Goal: Task Accomplishment & Management: Manage account settings

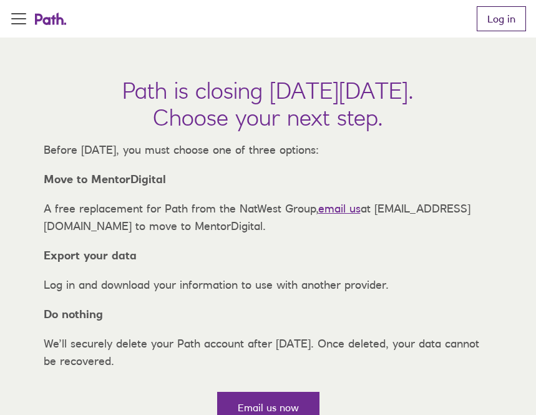
click at [488, 28] on link "Log in" at bounding box center [501, 18] width 49 height 25
